Goal: Transaction & Acquisition: Purchase product/service

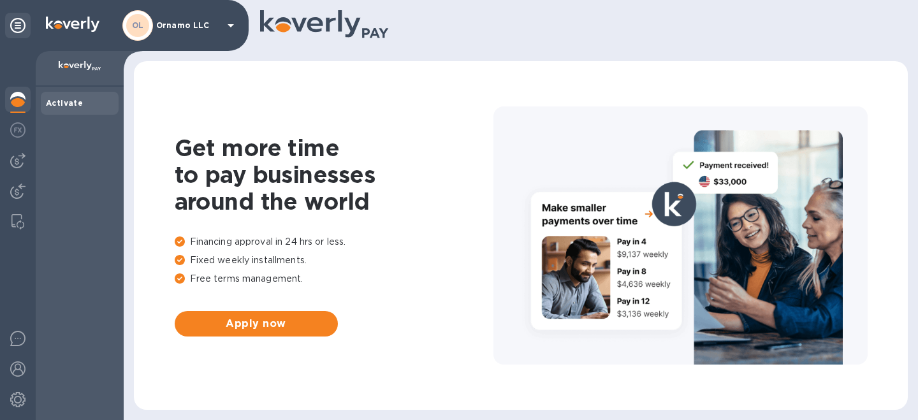
click at [229, 28] on icon at bounding box center [230, 25] width 15 height 15
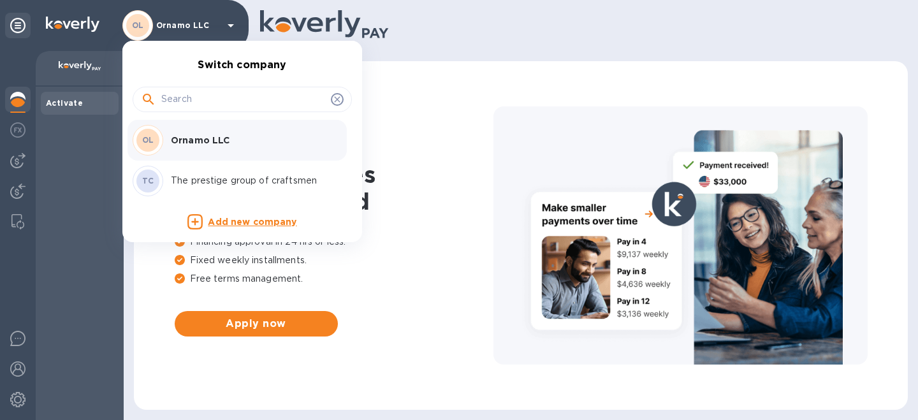
click at [200, 177] on p "The prestige group of craftsmen" at bounding box center [251, 180] width 161 height 13
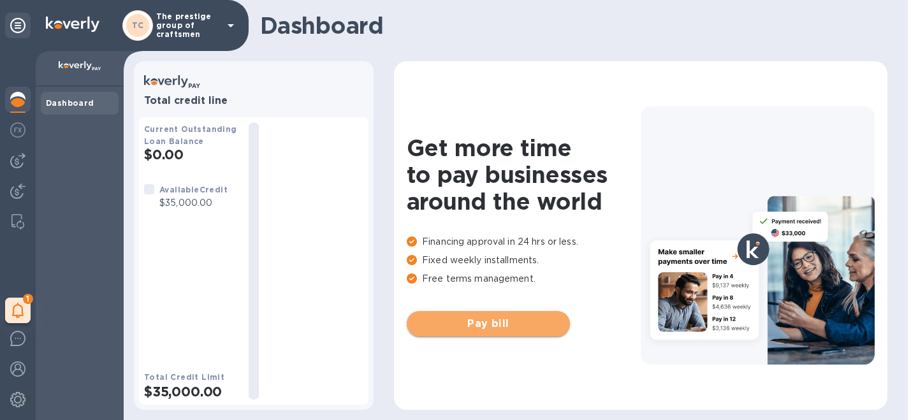
click at [478, 332] on button "Pay bill" at bounding box center [488, 324] width 163 height 26
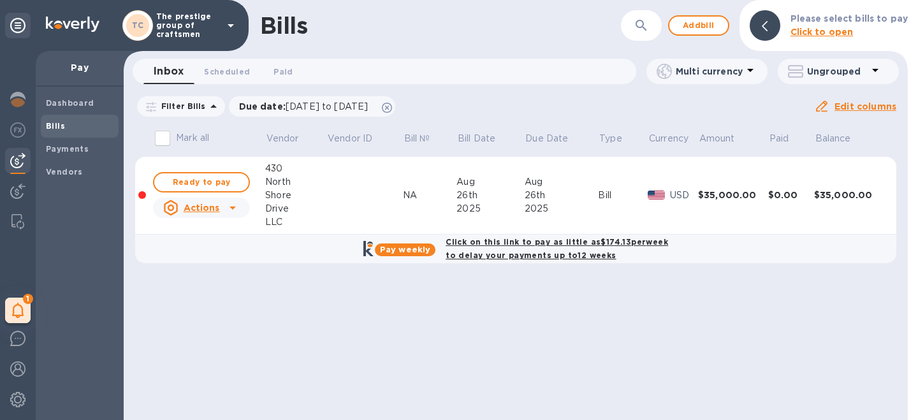
click at [235, 207] on icon at bounding box center [232, 207] width 15 height 15
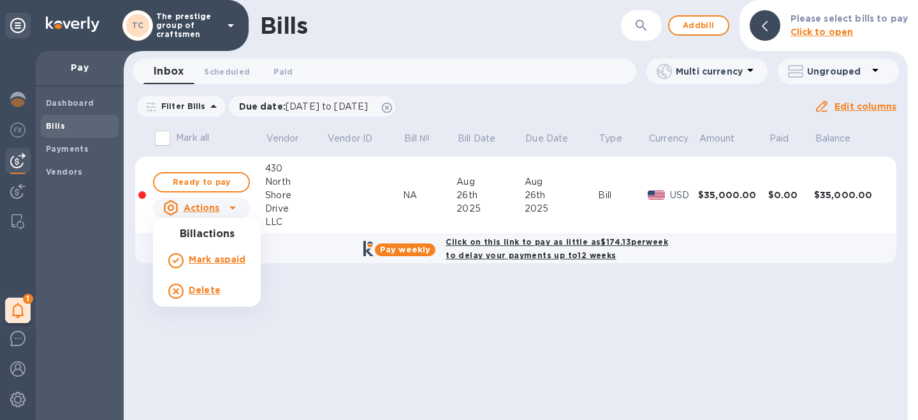
click at [235, 207] on div at bounding box center [459, 210] width 918 height 420
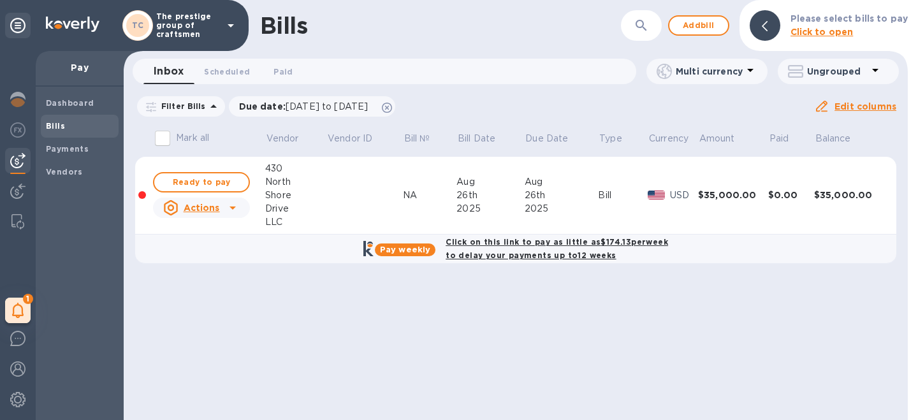
click at [492, 248] on div "Click on this link to pay as little as $174.13 per week to delay your payments …" at bounding box center [557, 249] width 228 height 32
click at [522, 257] on b "Click on this link to pay as little as $174.13 per week to delay your payments …" at bounding box center [557, 248] width 223 height 23
checkbox input "true"
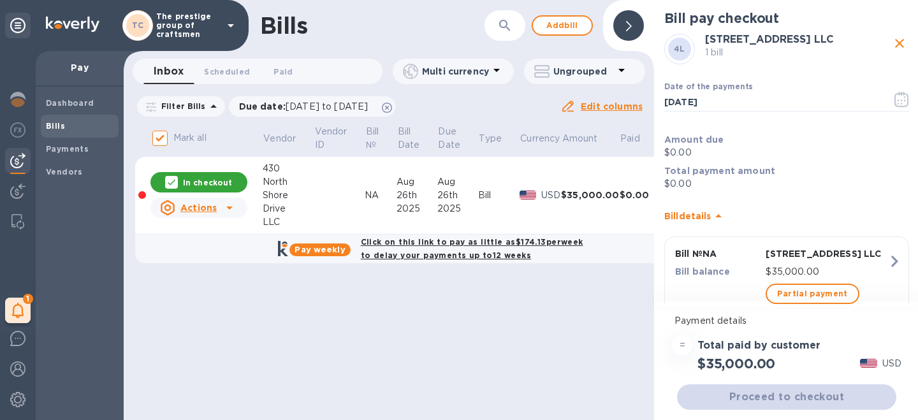
scroll to position [50, 0]
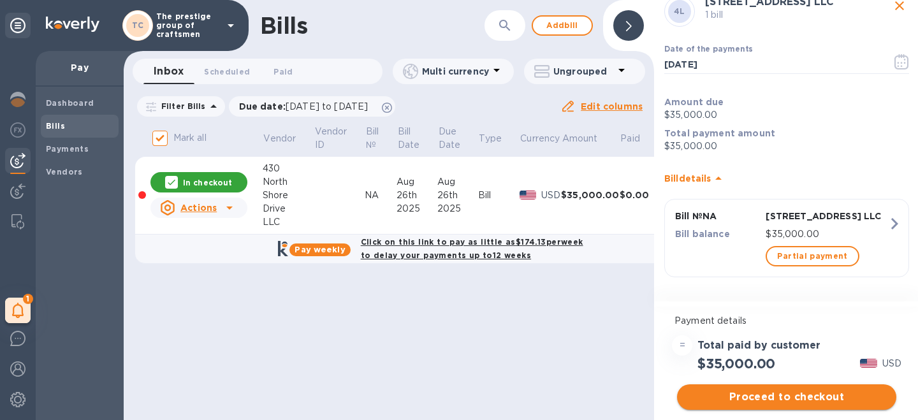
click at [781, 398] on span "Proceed to checkout" at bounding box center [787, 397] width 199 height 15
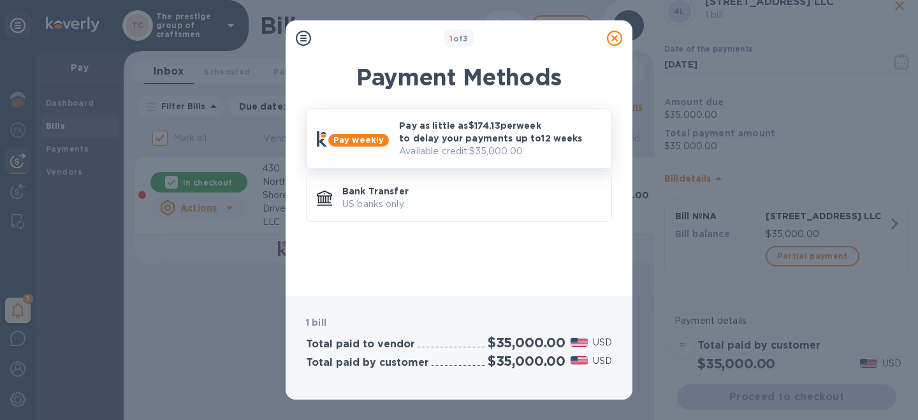
click at [413, 136] on p "Pay as little as $174.13 per week to delay your payments up to 12 weeks" at bounding box center [500, 132] width 202 height 26
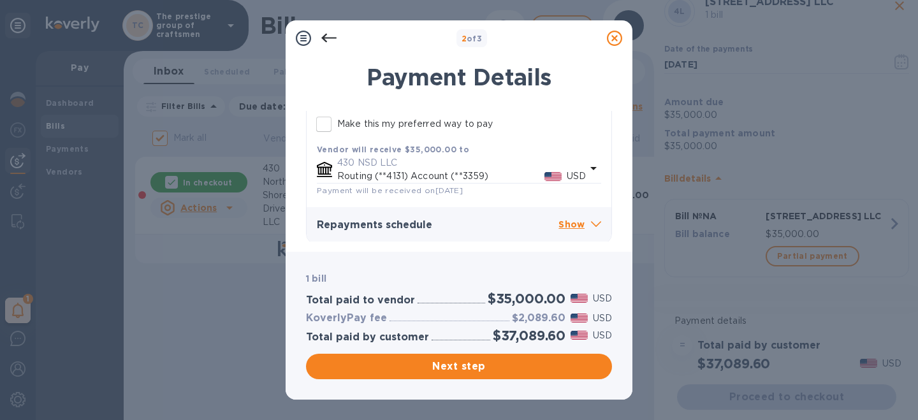
scroll to position [350, 0]
click at [578, 224] on p "Show" at bounding box center [580, 223] width 43 height 16
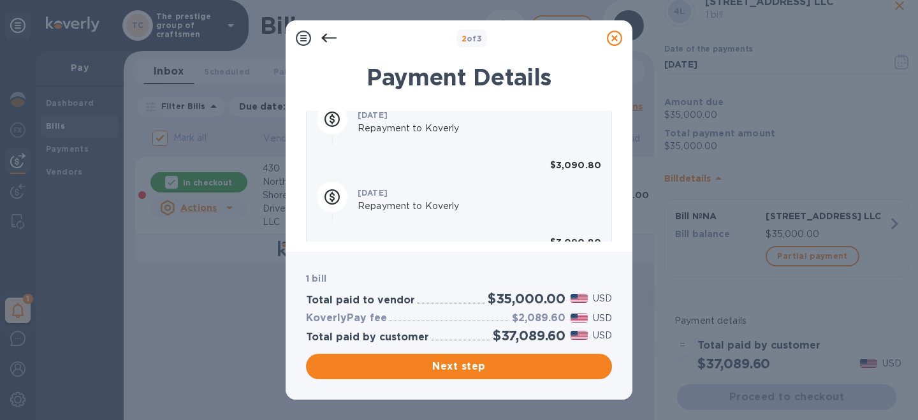
scroll to position [1015, 0]
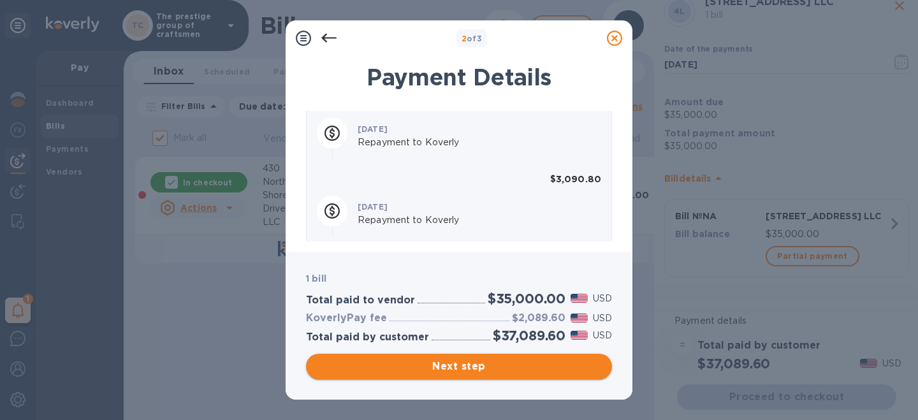
click at [482, 369] on span "Next step" at bounding box center [459, 366] width 286 height 15
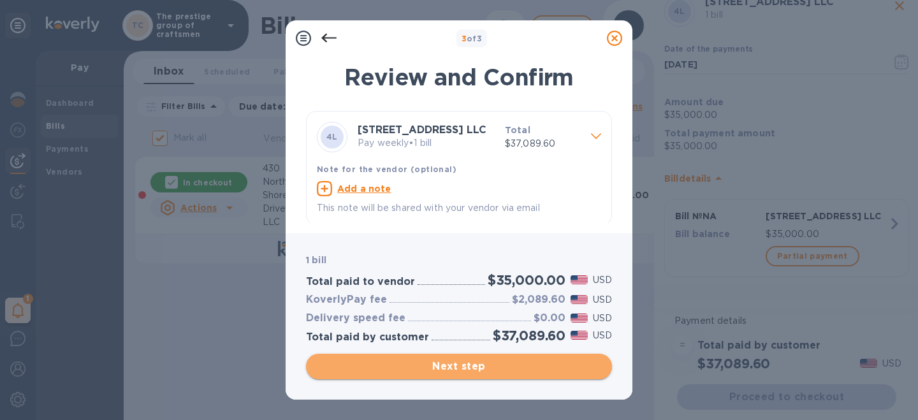
click at [462, 358] on button "Next step" at bounding box center [459, 367] width 306 height 26
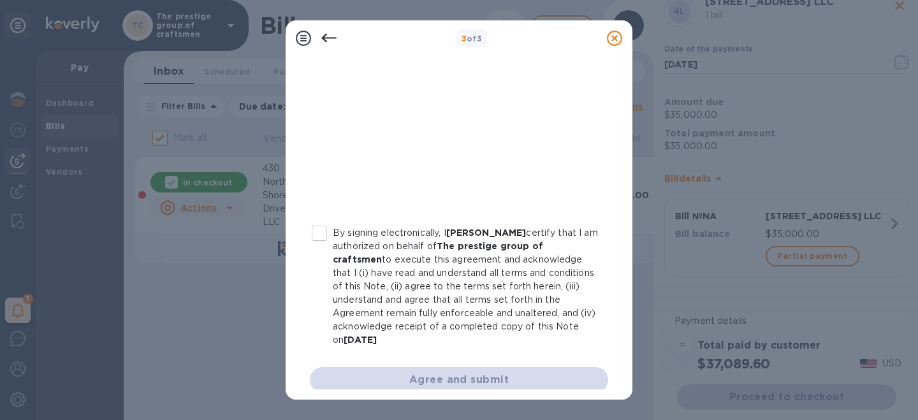
scroll to position [306, 0]
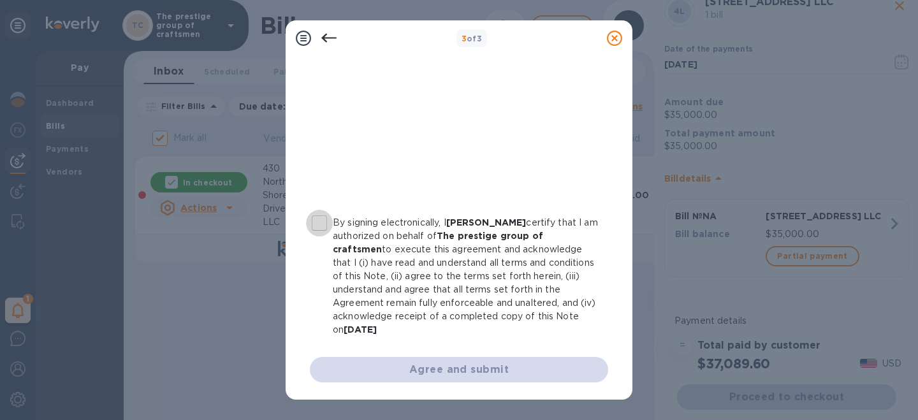
click at [324, 219] on input "By signing electronically, I [PERSON_NAME] certify that I am authorized on beha…" at bounding box center [319, 223] width 27 height 27
checkbox input "true"
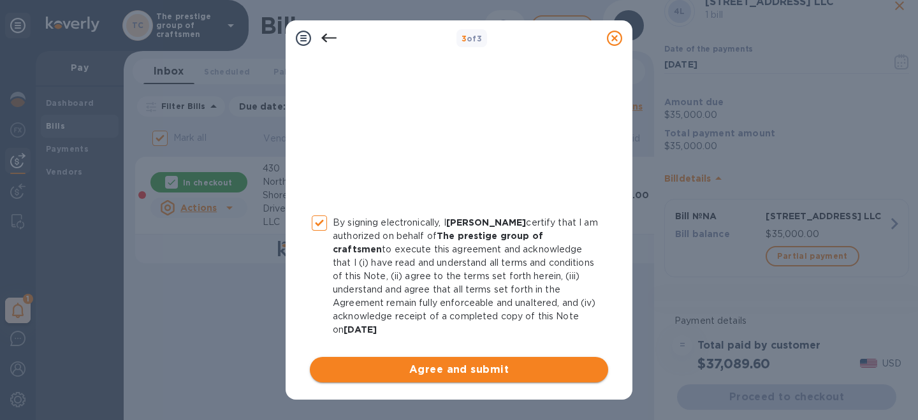
click at [431, 378] on button "Agree and submit" at bounding box center [459, 370] width 299 height 26
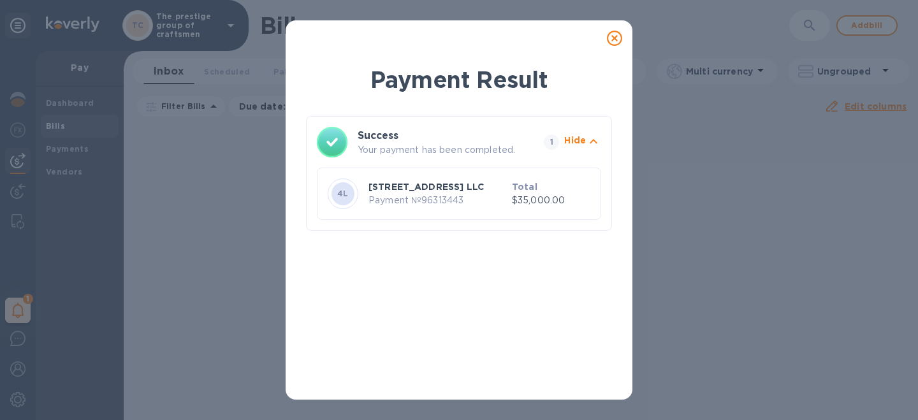
click at [616, 38] on icon at bounding box center [614, 38] width 15 height 15
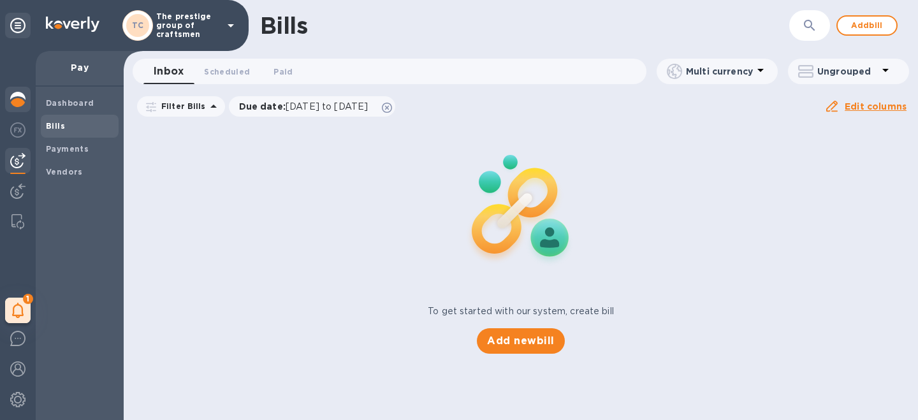
click at [15, 103] on img at bounding box center [17, 99] width 15 height 15
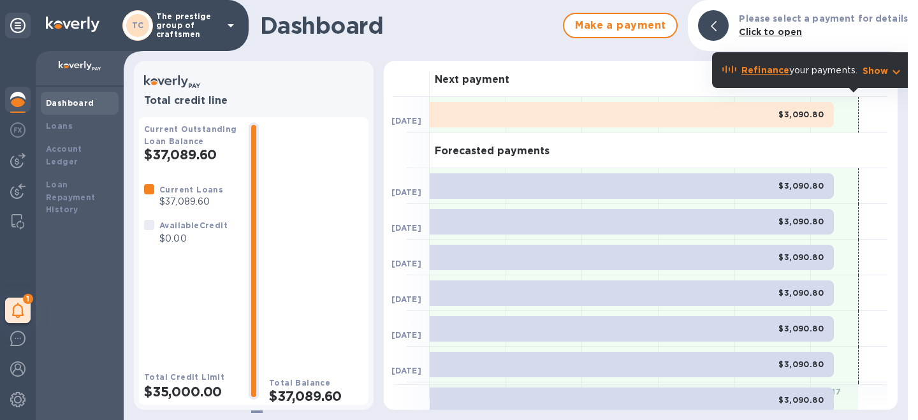
click at [230, 27] on icon at bounding box center [230, 25] width 15 height 15
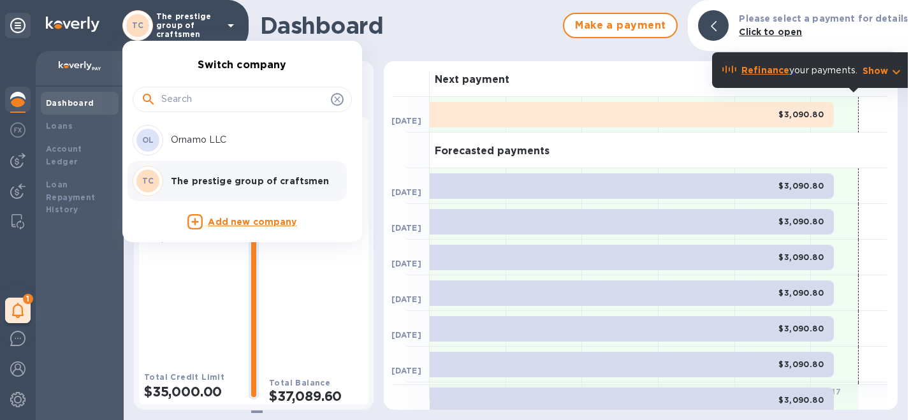
click at [226, 140] on p "Ornamo LLC" at bounding box center [251, 139] width 161 height 13
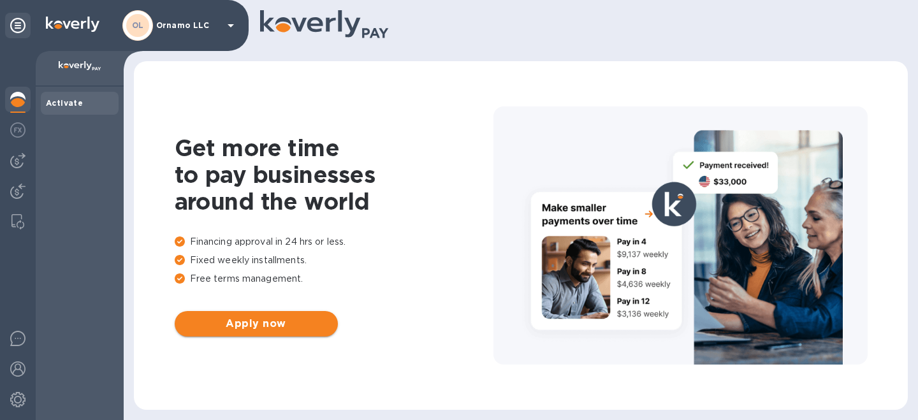
click at [266, 317] on span "Apply now" at bounding box center [256, 323] width 143 height 15
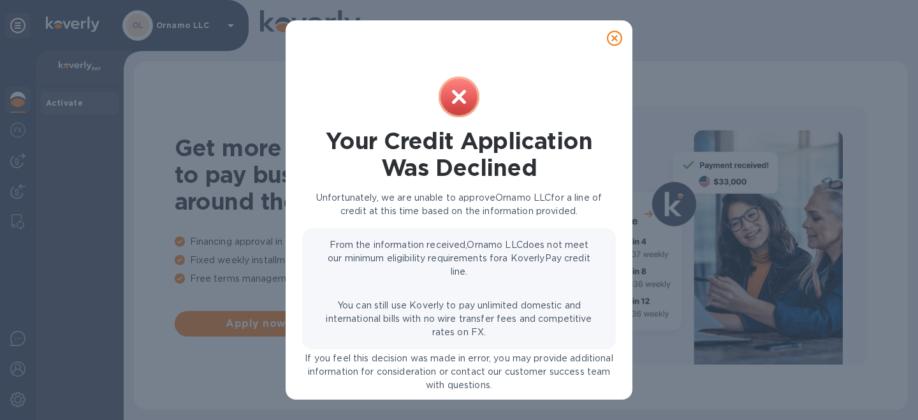
click at [601, 30] on div at bounding box center [615, 38] width 36 height 36
click at [608, 31] on icon at bounding box center [614, 38] width 15 height 15
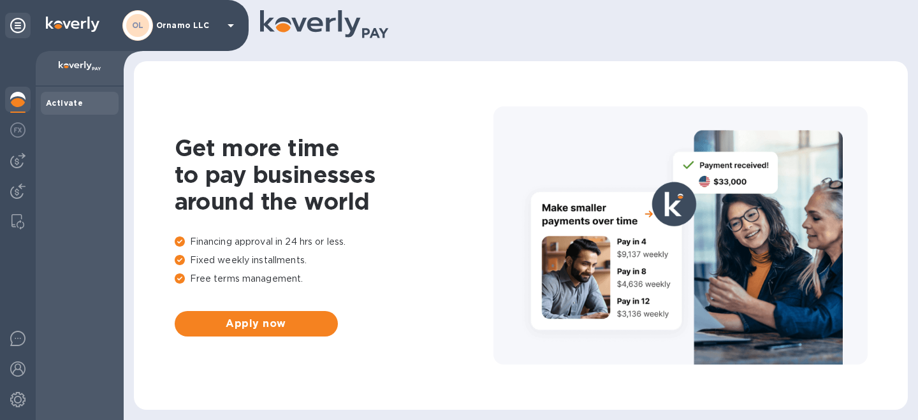
click at [193, 24] on p "Ornamo LLC" at bounding box center [188, 25] width 64 height 9
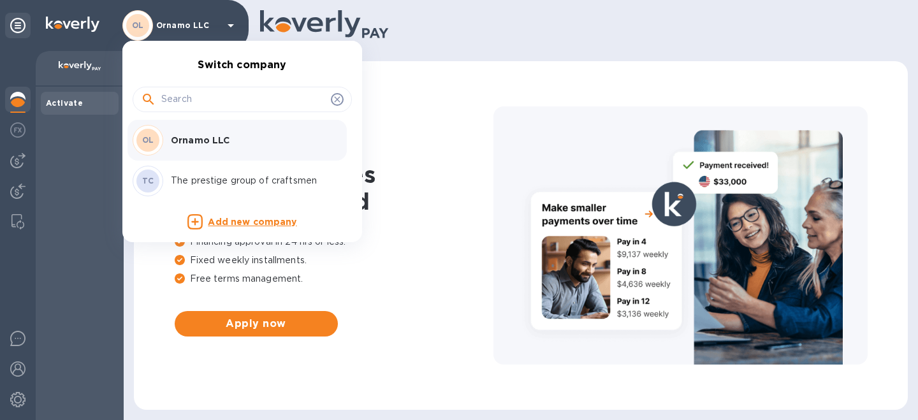
click at [202, 175] on p "The prestige group of craftsmen" at bounding box center [251, 180] width 161 height 13
